Goal: Task Accomplishment & Management: Complete application form

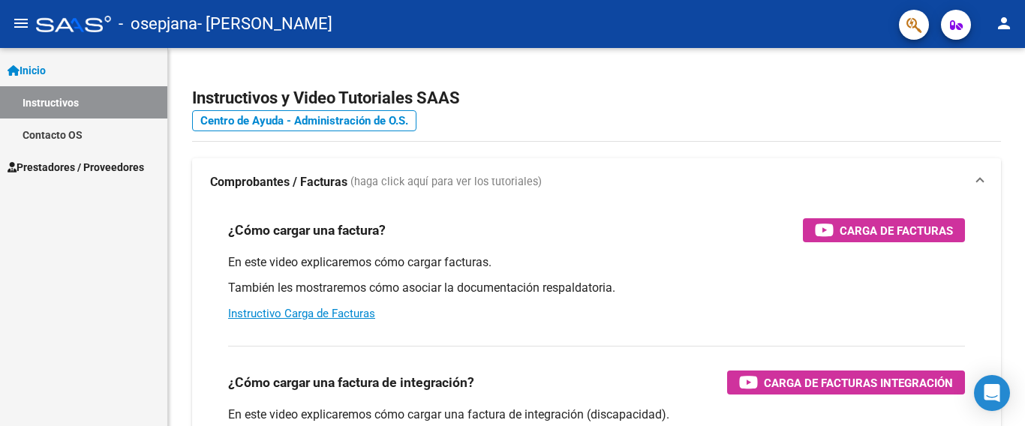
click at [84, 157] on link "Prestadores / Proveedores" at bounding box center [83, 167] width 167 height 32
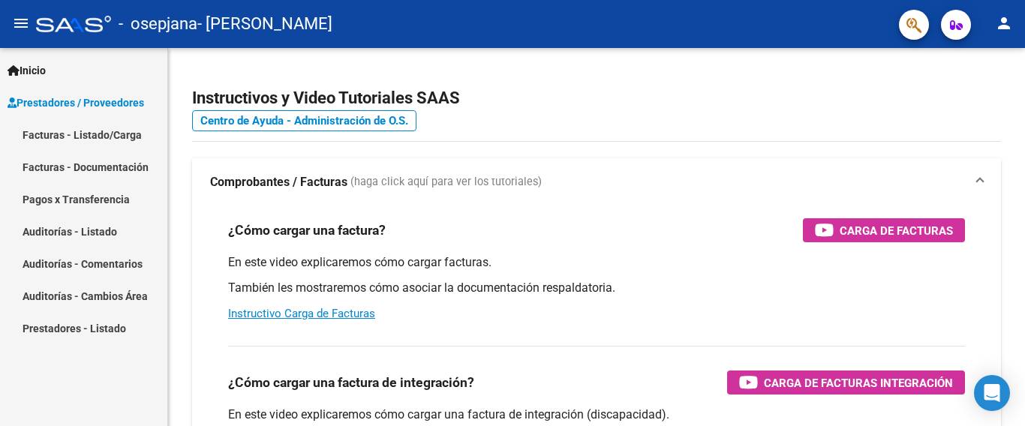
click at [150, 133] on link "Facturas - Listado/Carga" at bounding box center [83, 135] width 167 height 32
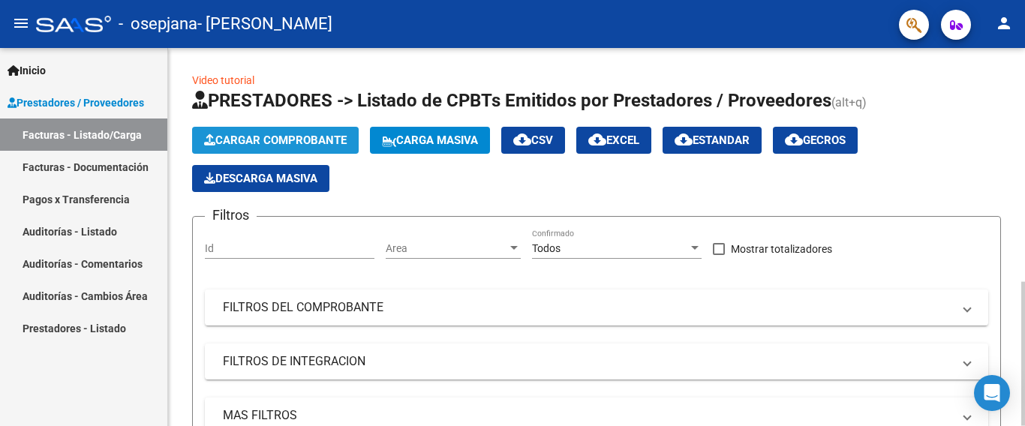
click at [312, 143] on span "Cargar Comprobante" at bounding box center [275, 141] width 143 height 14
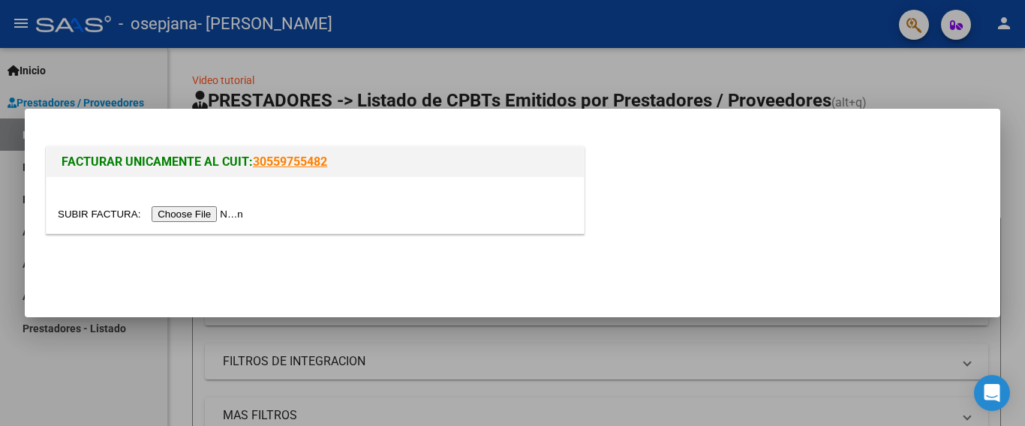
click at [234, 212] on input "file" at bounding box center [153, 214] width 190 height 16
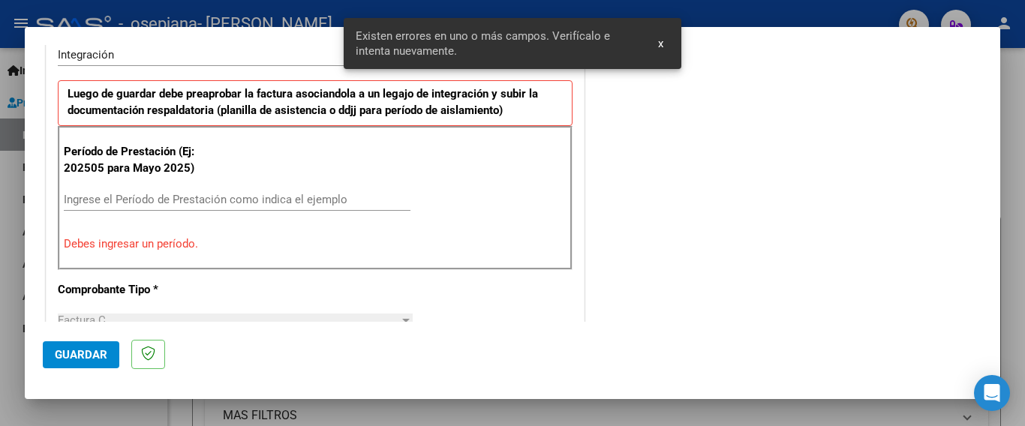
scroll to position [384, 0]
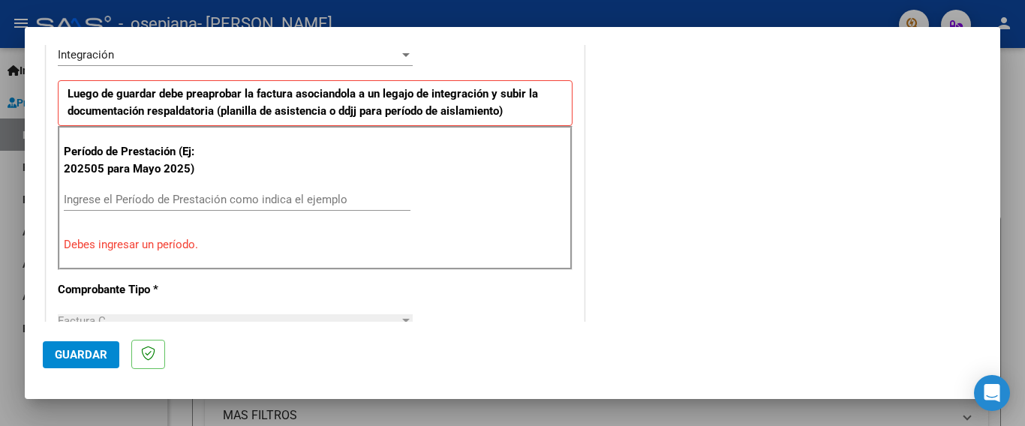
click at [338, 200] on input "Ingrese el Período de Prestación como indica el ejemplo" at bounding box center [237, 200] width 347 height 14
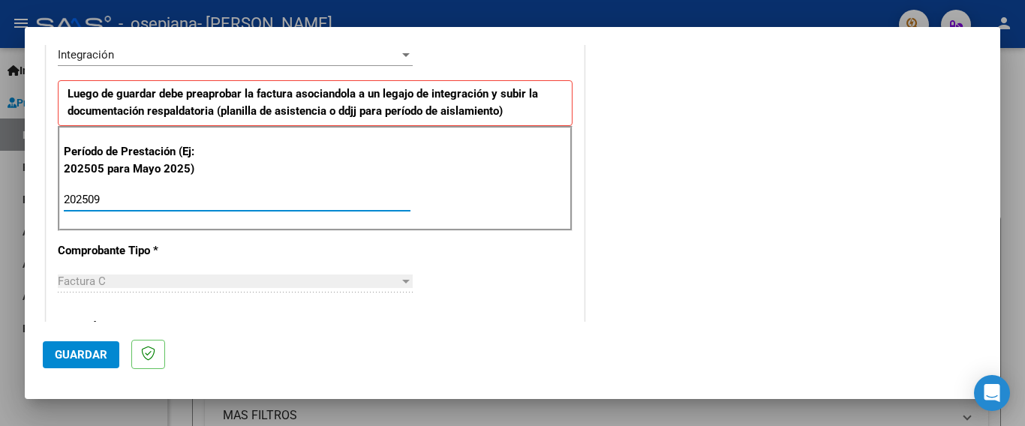
type input "202509"
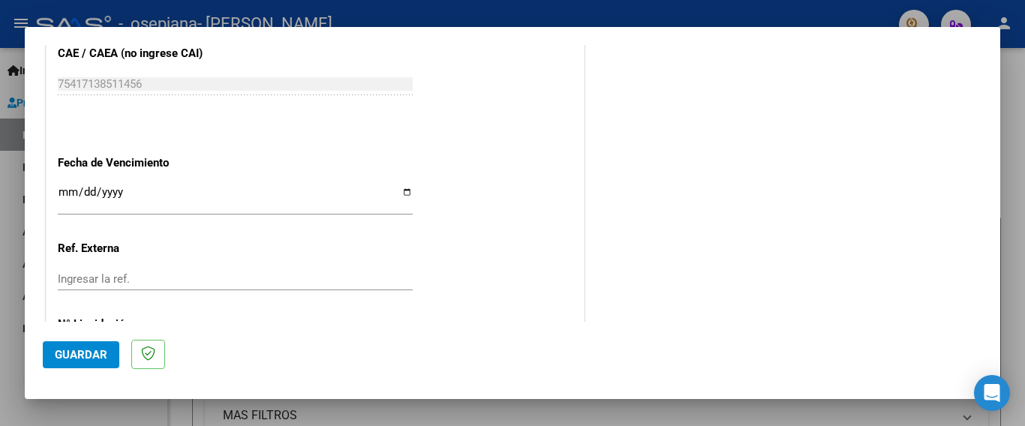
scroll to position [1025, 0]
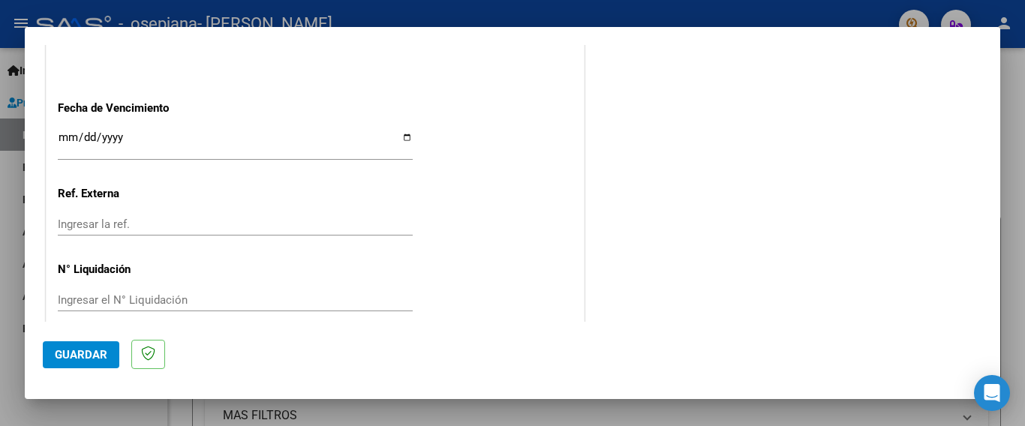
click at [74, 356] on span "Guardar" at bounding box center [81, 355] width 53 height 14
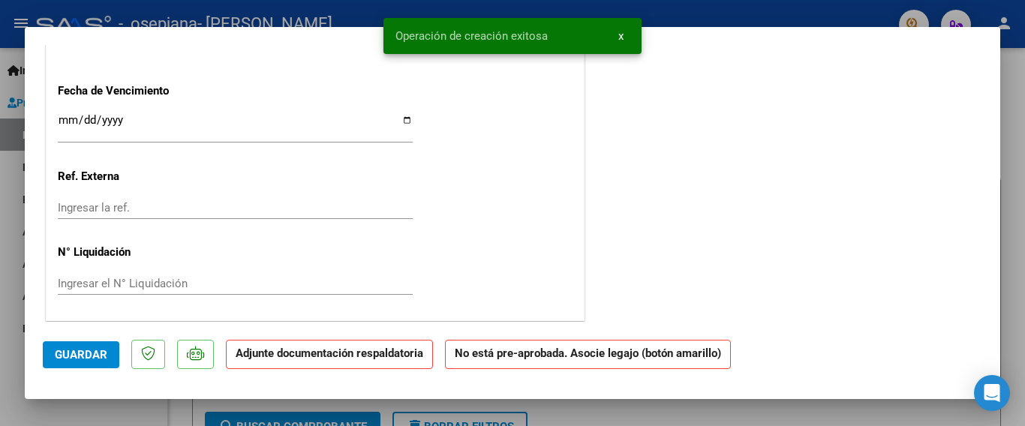
scroll to position [0, 0]
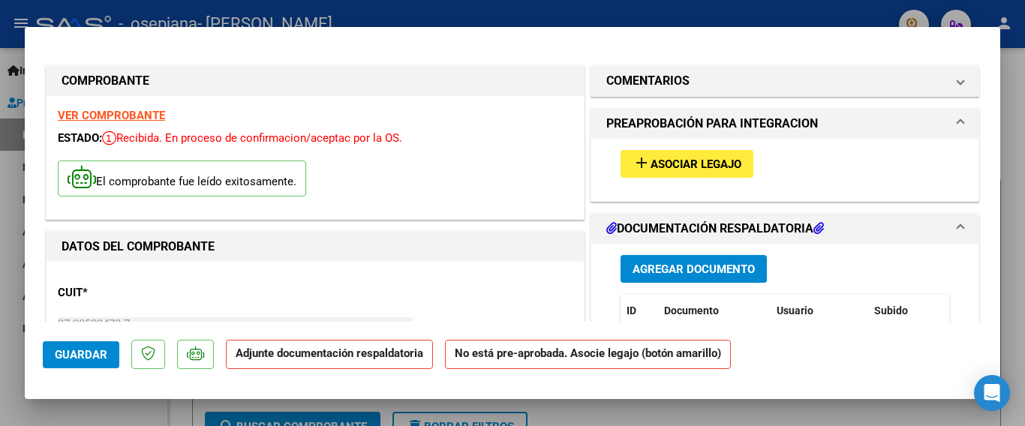
click at [633, 267] on span "Agregar Documento" at bounding box center [694, 270] width 122 height 14
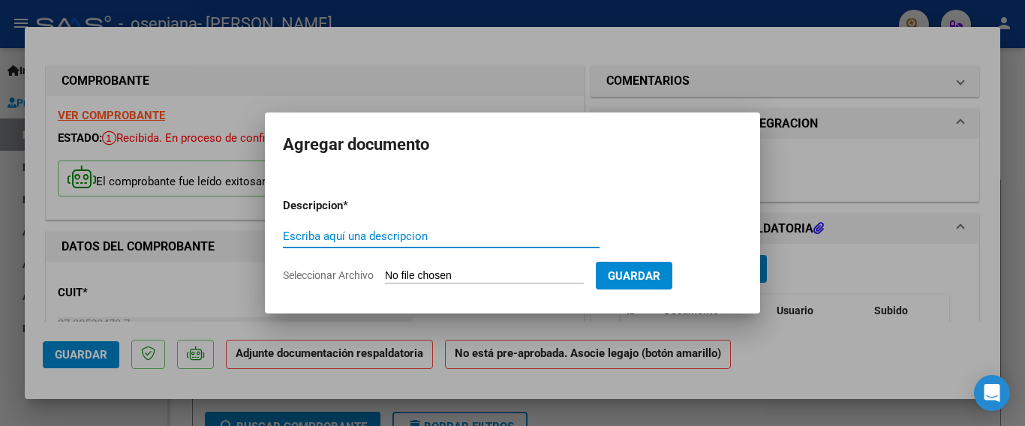
click at [484, 277] on input "Seleccionar Archivo" at bounding box center [484, 276] width 199 height 14
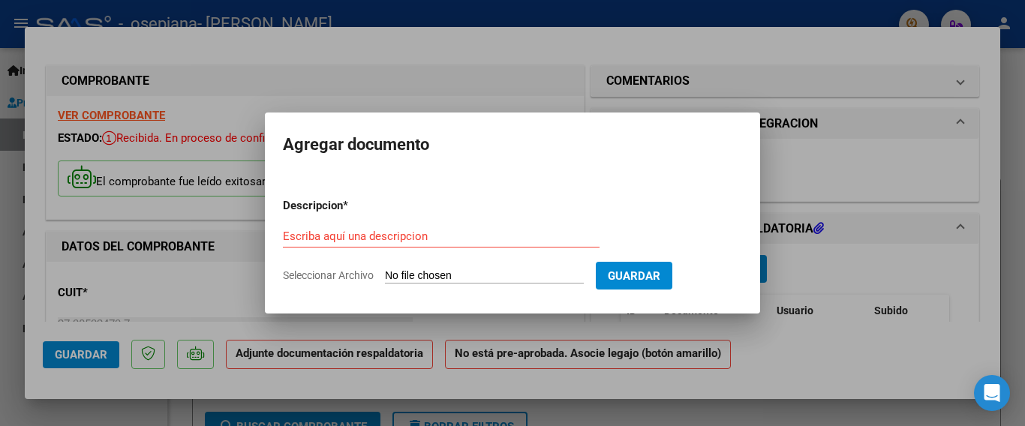
type input "C:\fakepath\CamScanner [DATE] 14.56.pdf"
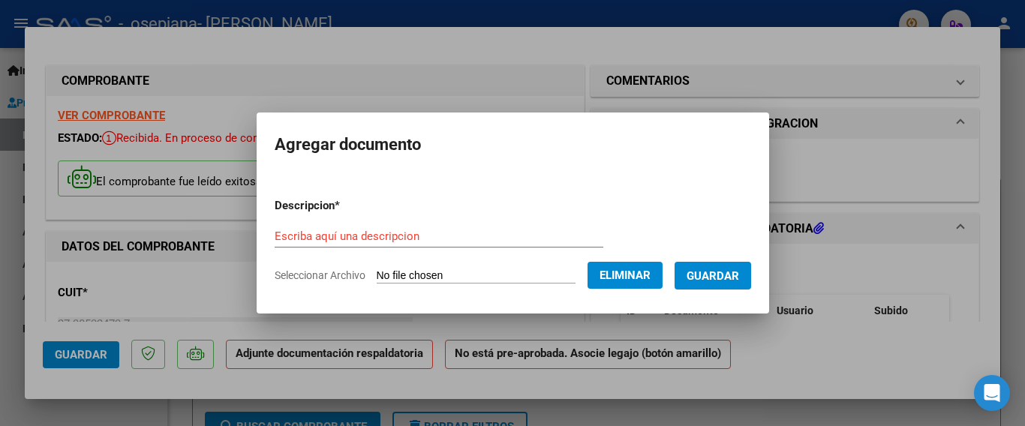
click at [515, 233] on input "Escriba aquí una descripcion" at bounding box center [439, 237] width 329 height 14
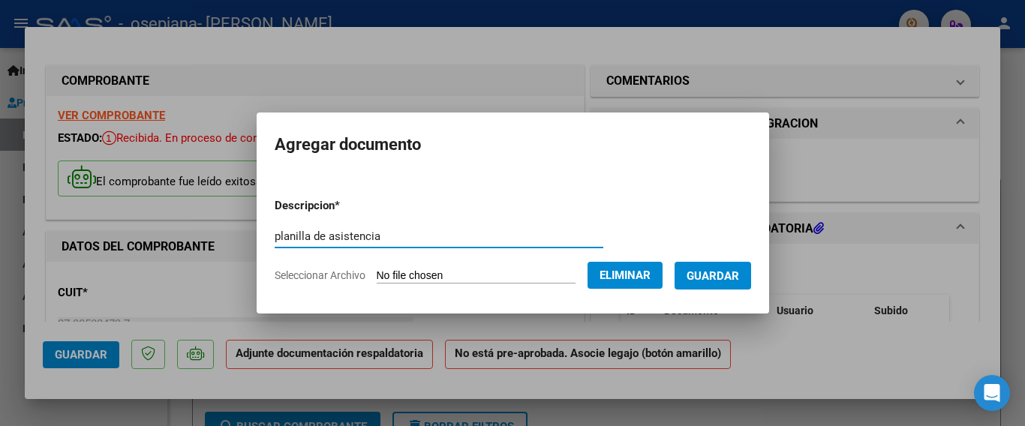
type input "planilla de asistencia"
click at [737, 280] on span "Guardar" at bounding box center [713, 276] width 53 height 14
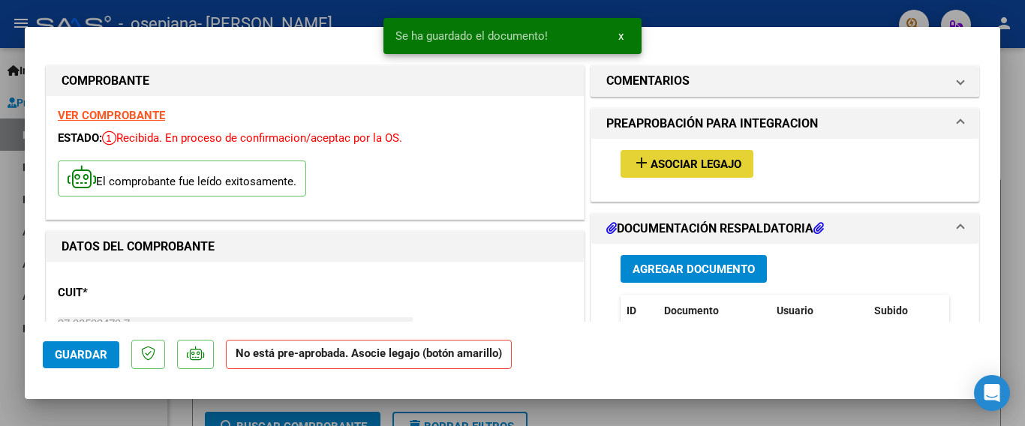
click at [737, 168] on button "add Asociar Legajo" at bounding box center [687, 164] width 133 height 28
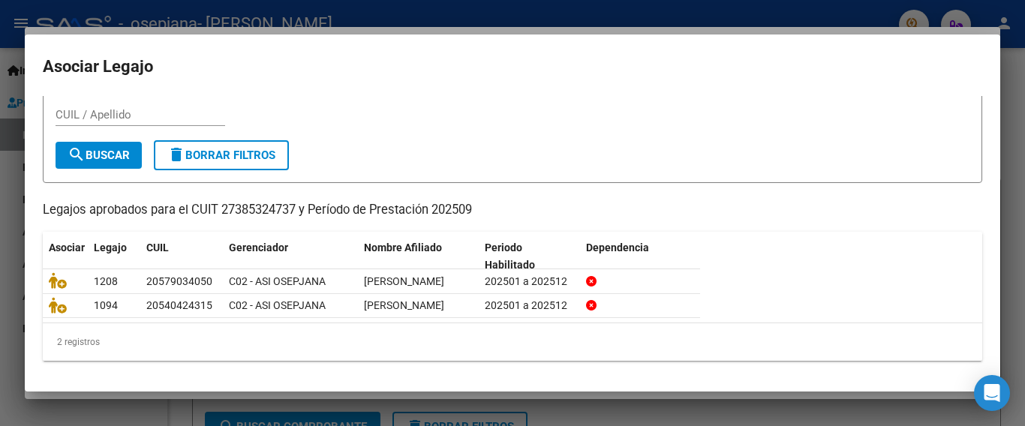
scroll to position [68, 0]
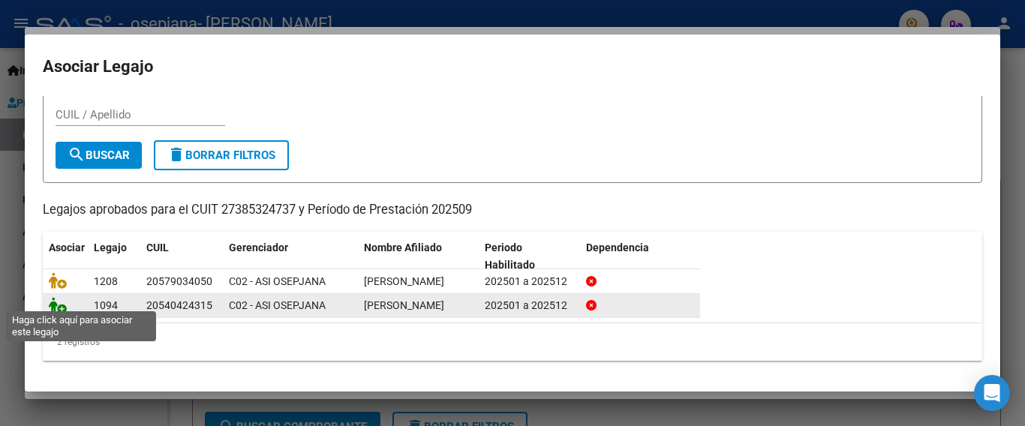
click at [63, 302] on icon at bounding box center [58, 305] width 18 height 17
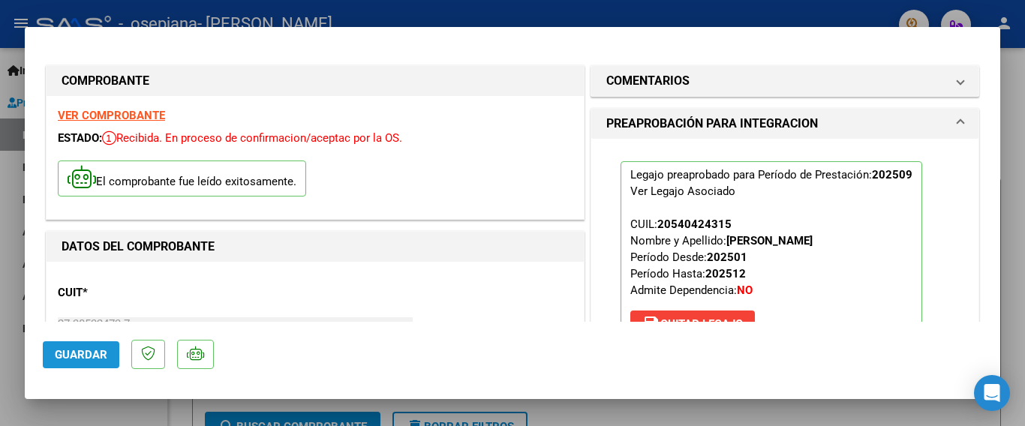
click at [98, 359] on span "Guardar" at bounding box center [81, 355] width 53 height 14
click at [1013, 104] on div at bounding box center [512, 213] width 1025 height 426
